Goal: Task Accomplishment & Management: Manage account settings

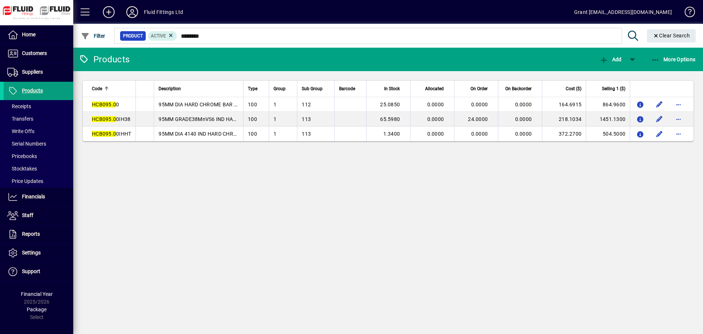
drag, startPoint x: 0, startPoint y: 0, endPoint x: 135, endPoint y: 13, distance: 135.8
click at [135, 13] on icon at bounding box center [132, 12] width 15 height 12
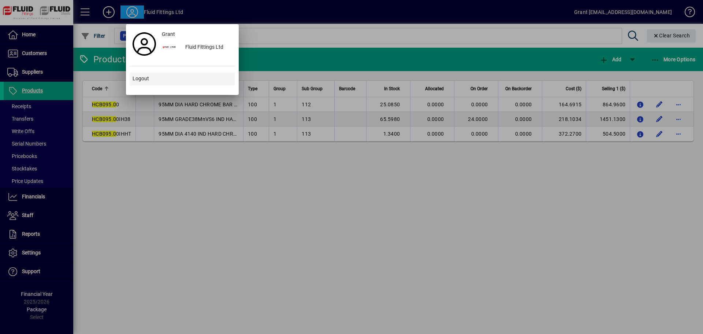
click at [140, 77] on span "Logout" at bounding box center [141, 79] width 16 height 8
